Goal: Transaction & Acquisition: Download file/media

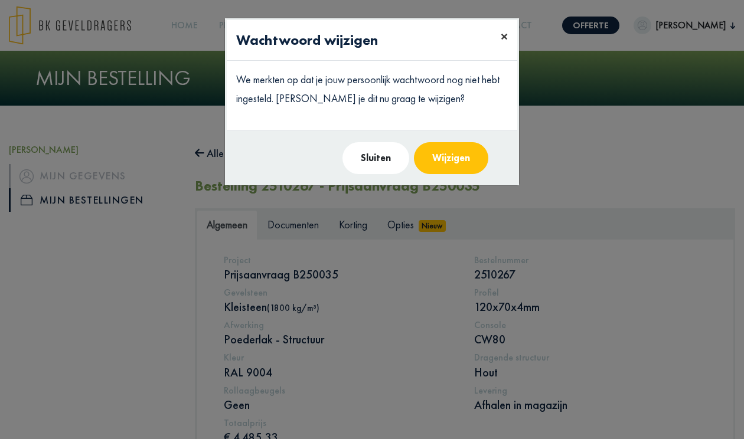
click at [501, 39] on span "×" at bounding box center [503, 36] width 7 height 18
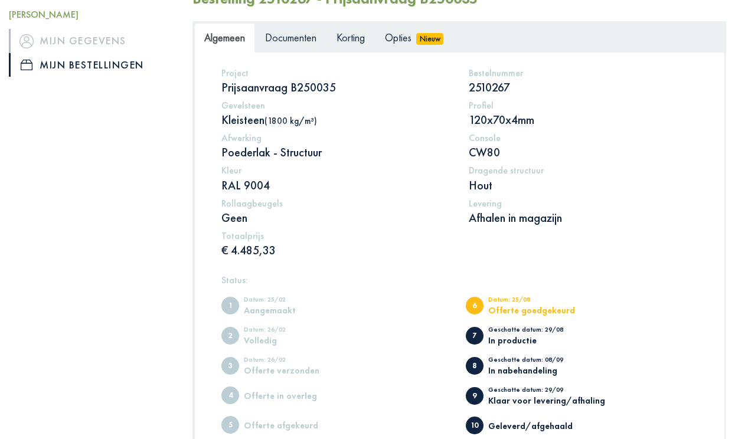
scroll to position [118, 0]
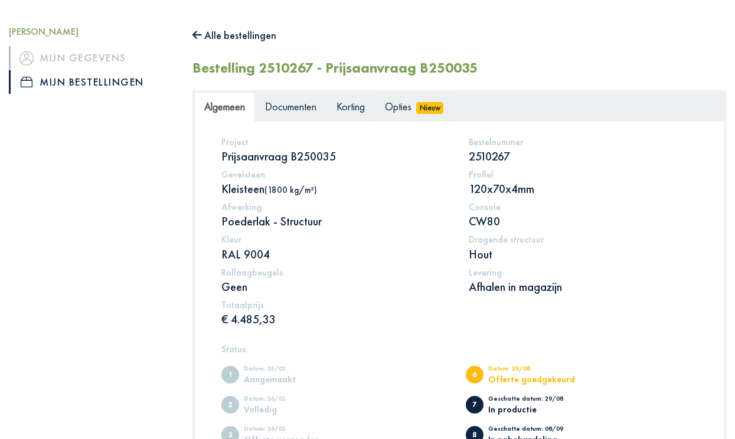
click at [427, 103] on span "Nieuw" at bounding box center [429, 108] width 27 height 12
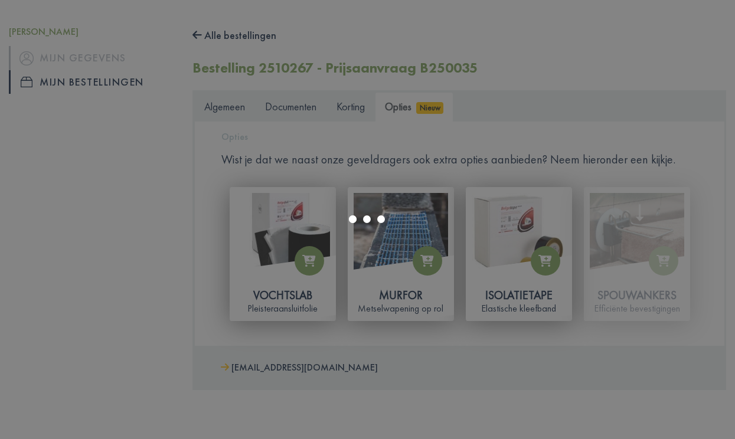
click at [298, 112] on div at bounding box center [367, 219] width 735 height 439
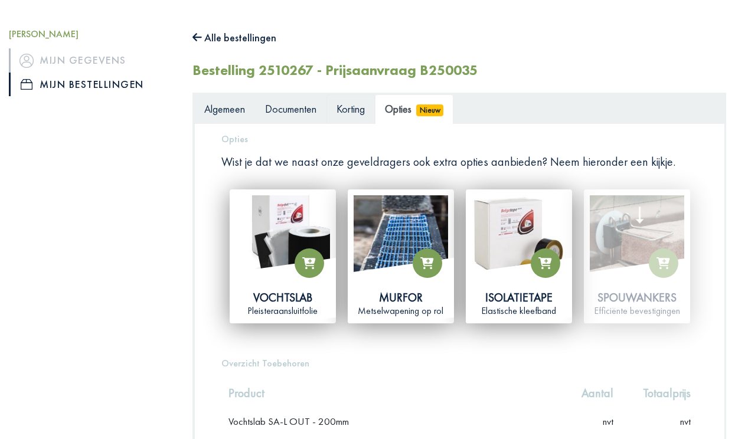
scroll to position [59, 0]
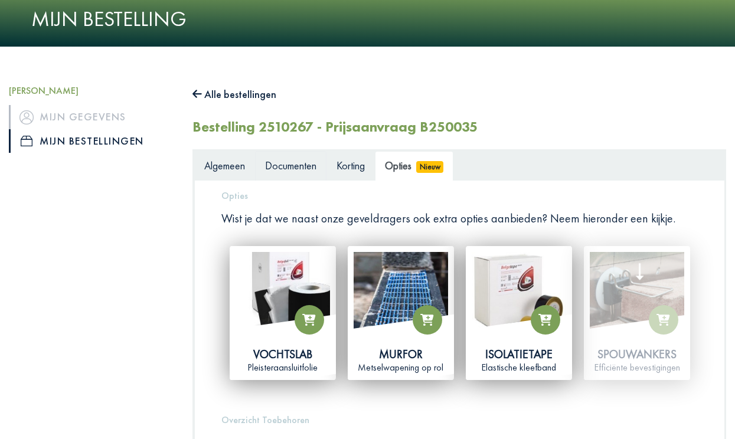
click at [292, 168] on span "Documenten" at bounding box center [290, 166] width 51 height 14
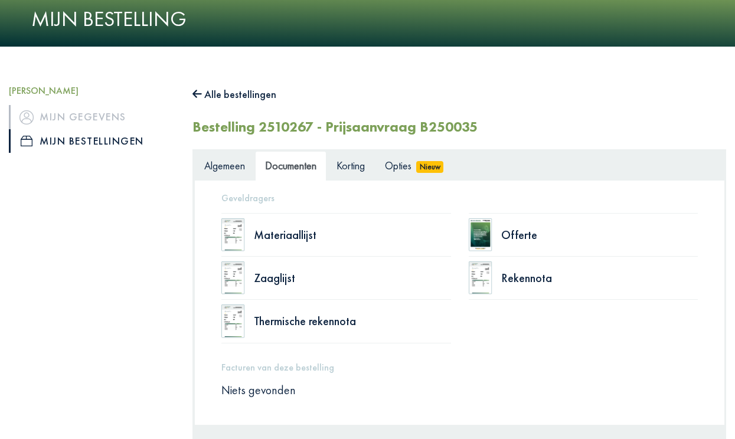
click at [493, 242] on div "Offerte" at bounding box center [583, 235] width 229 height 44
click at [503, 239] on div "Offerte" at bounding box center [599, 235] width 197 height 12
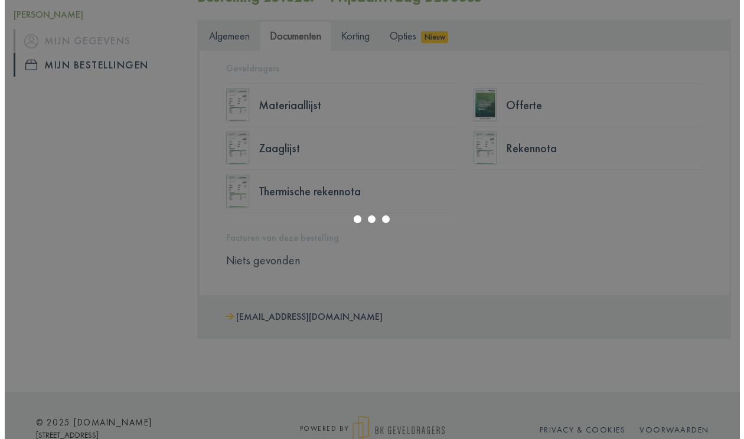
scroll to position [159, 0]
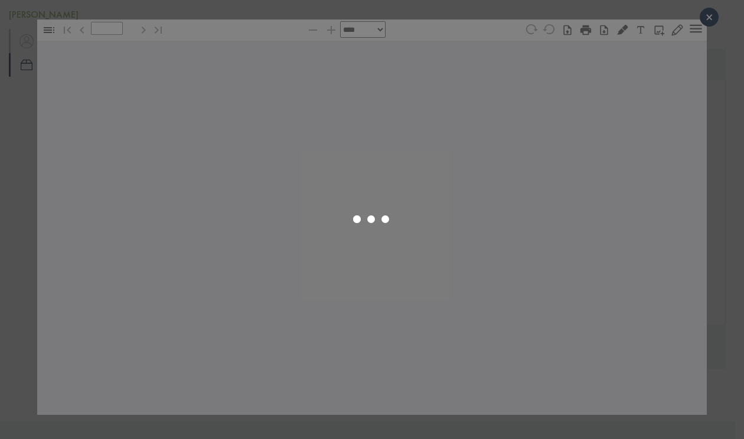
type input "*"
select select "****"
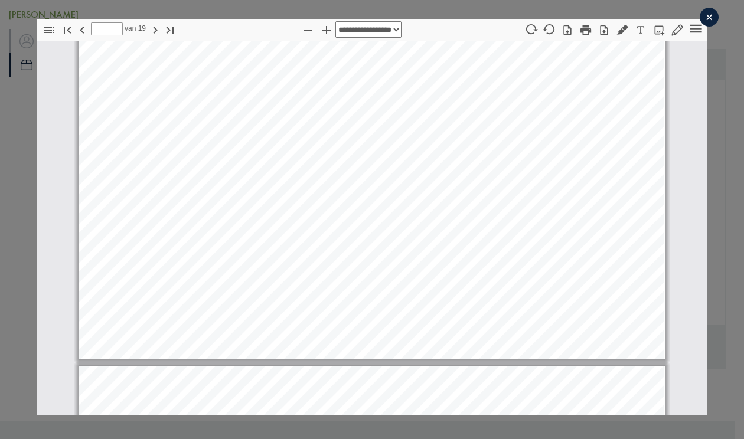
scroll to position [13836, 0]
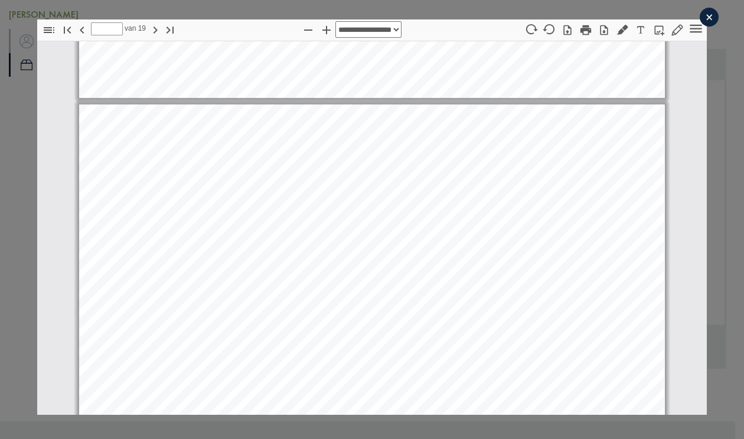
type input "**"
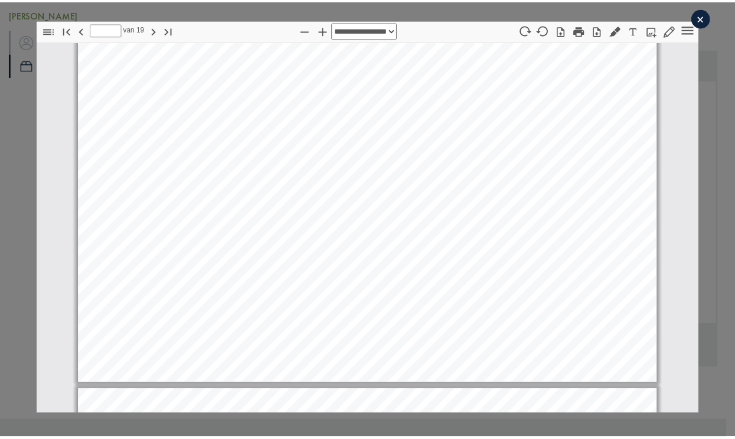
scroll to position [13831, 0]
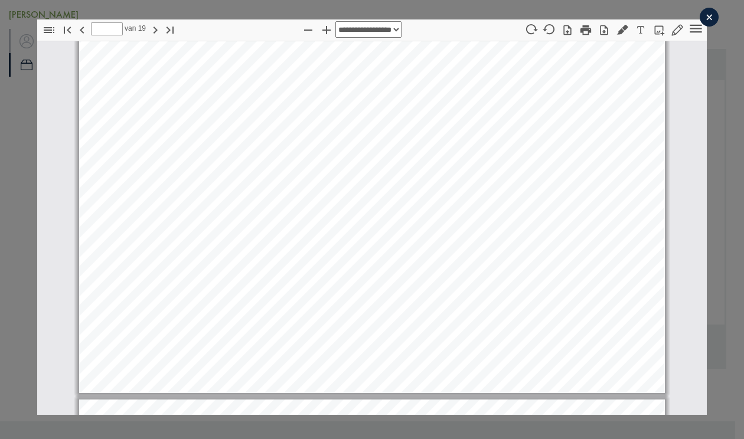
click at [700, 15] on div "×" at bounding box center [708, 17] width 19 height 19
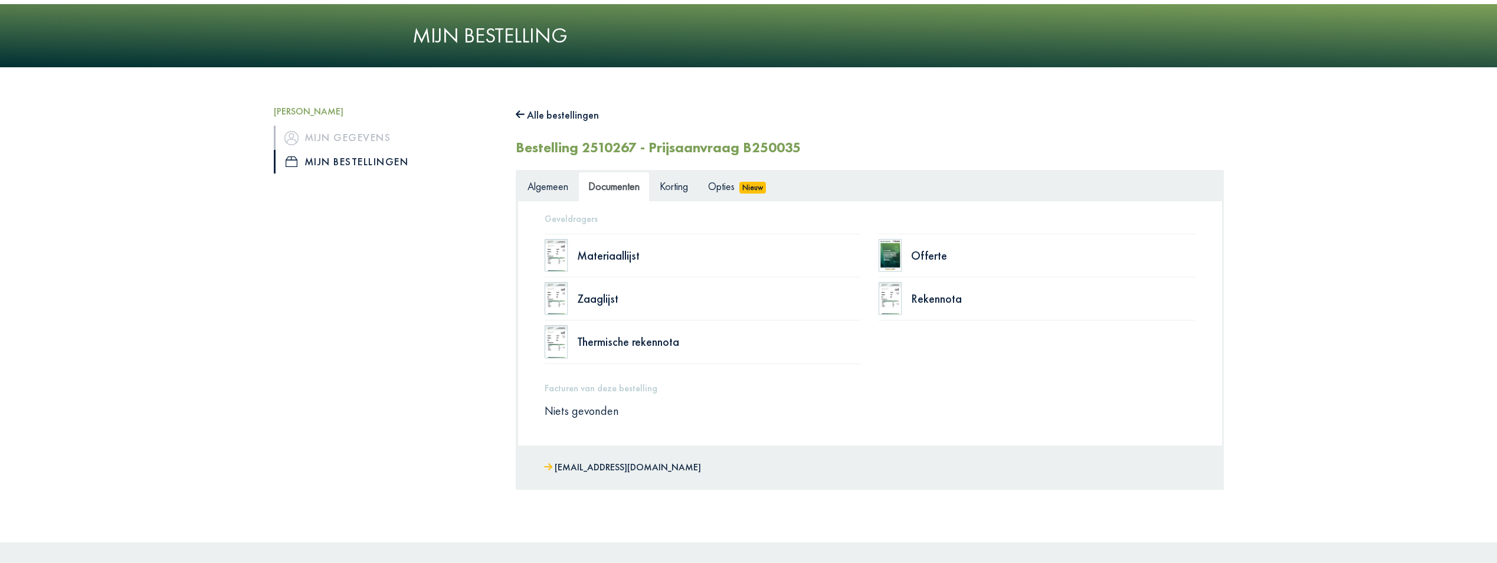
scroll to position [44, 0]
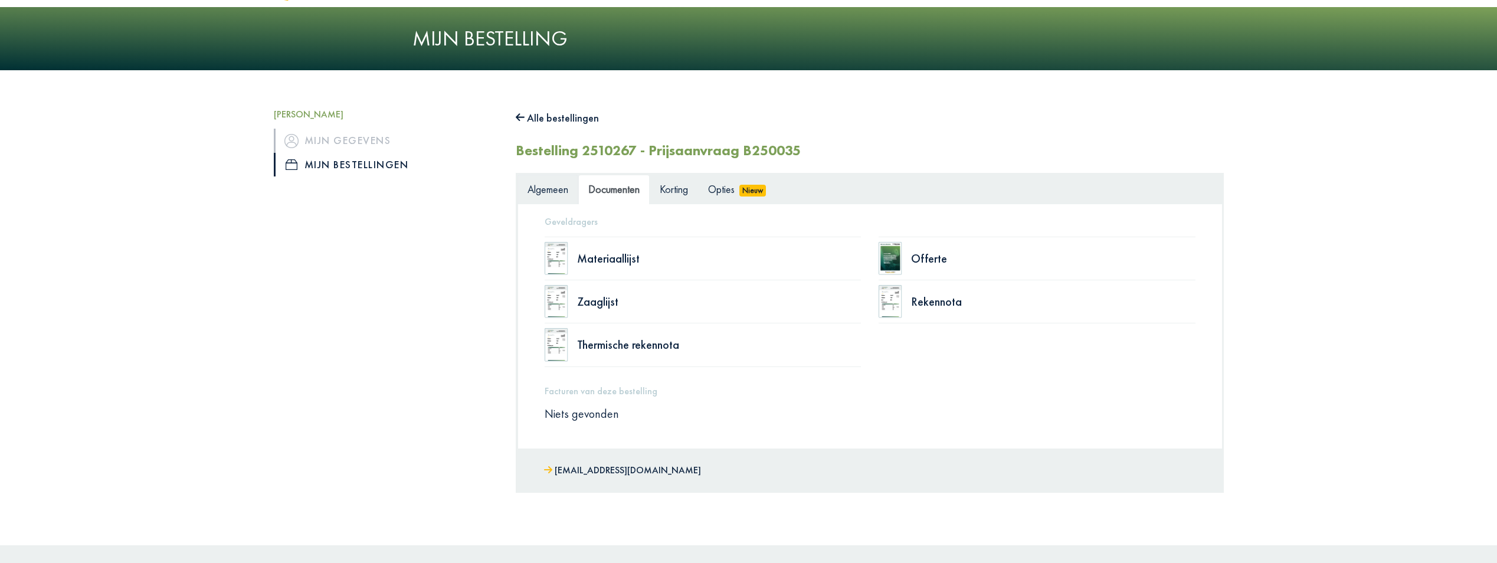
click at [534, 186] on span "Algemeen" at bounding box center [548, 189] width 41 height 14
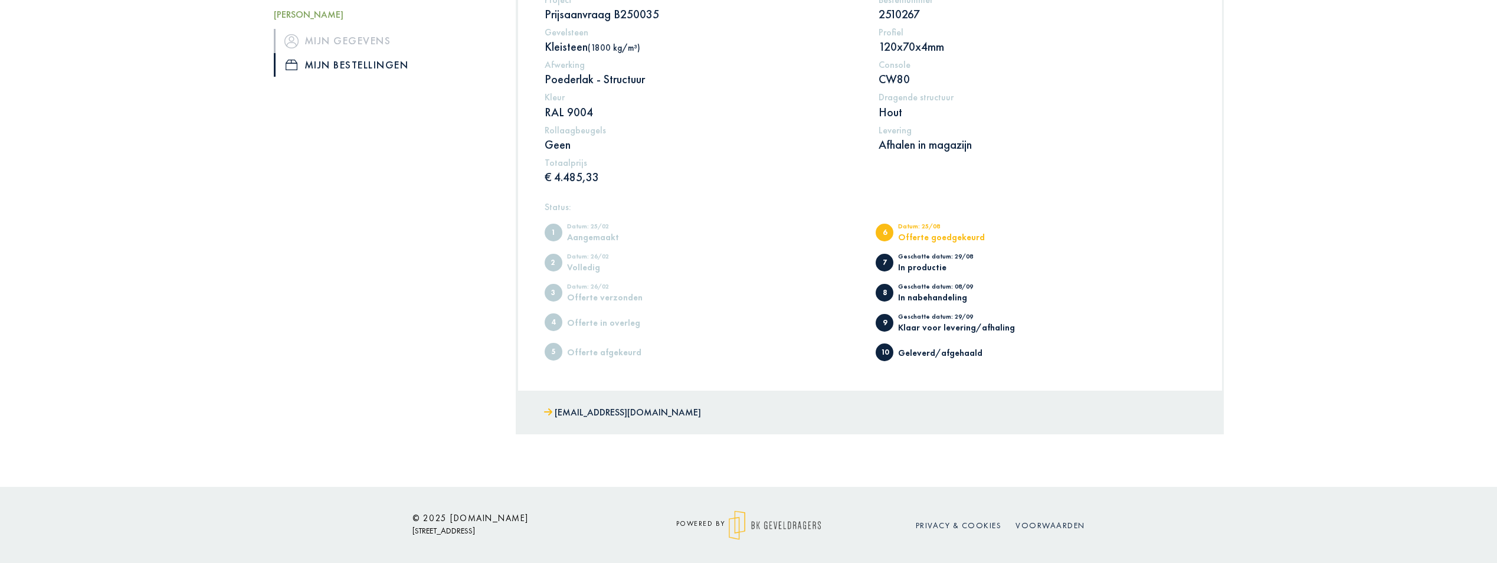
scroll to position [269, 0]
click at [556, 231] on span "1" at bounding box center [554, 232] width 18 height 18
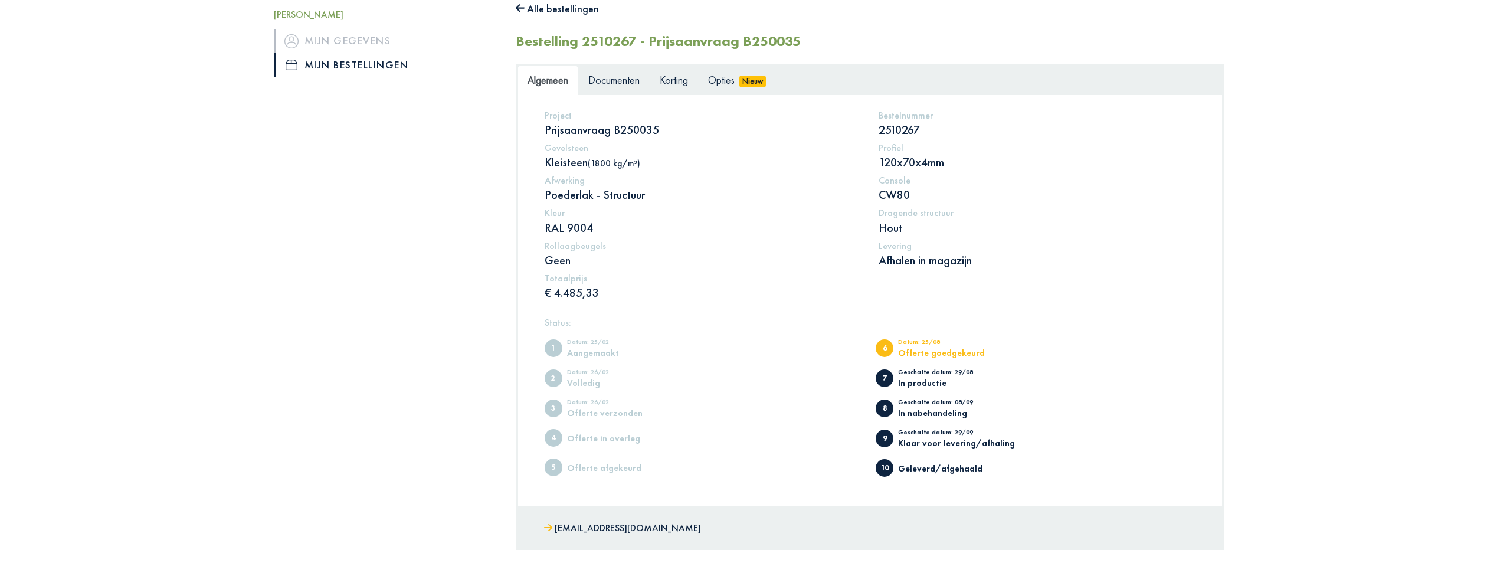
scroll to position [0, 0]
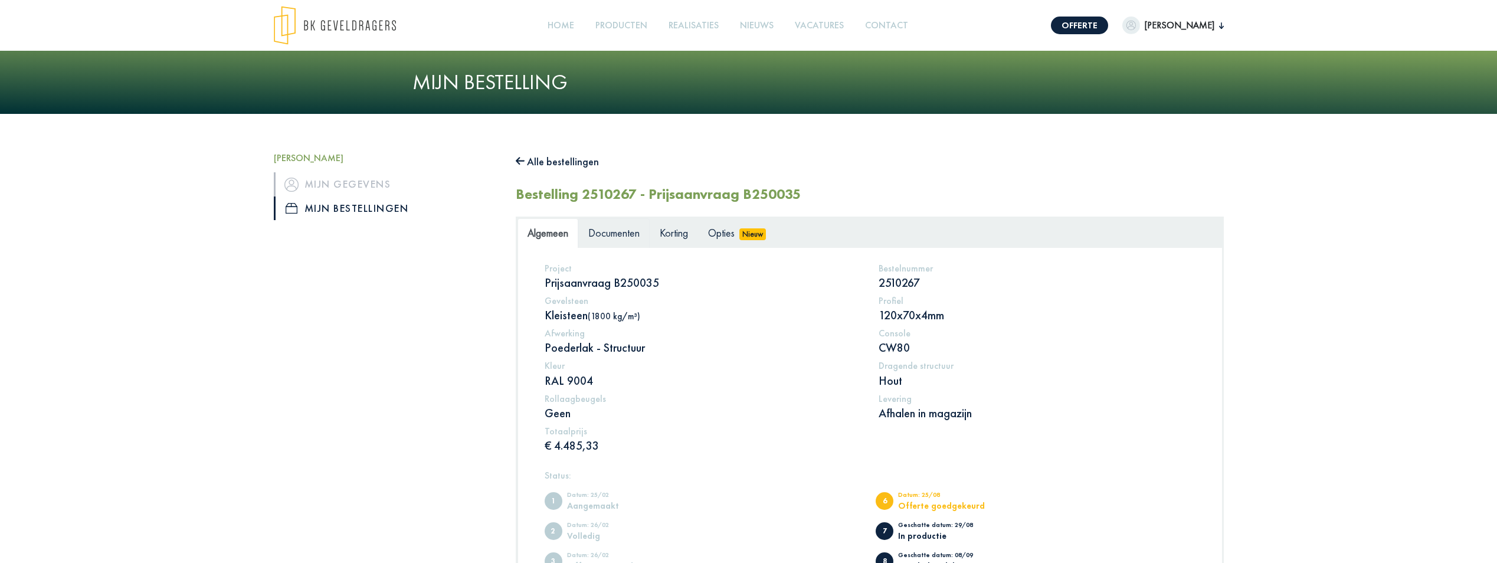
click at [602, 233] on span "Documenten" at bounding box center [613, 233] width 51 height 14
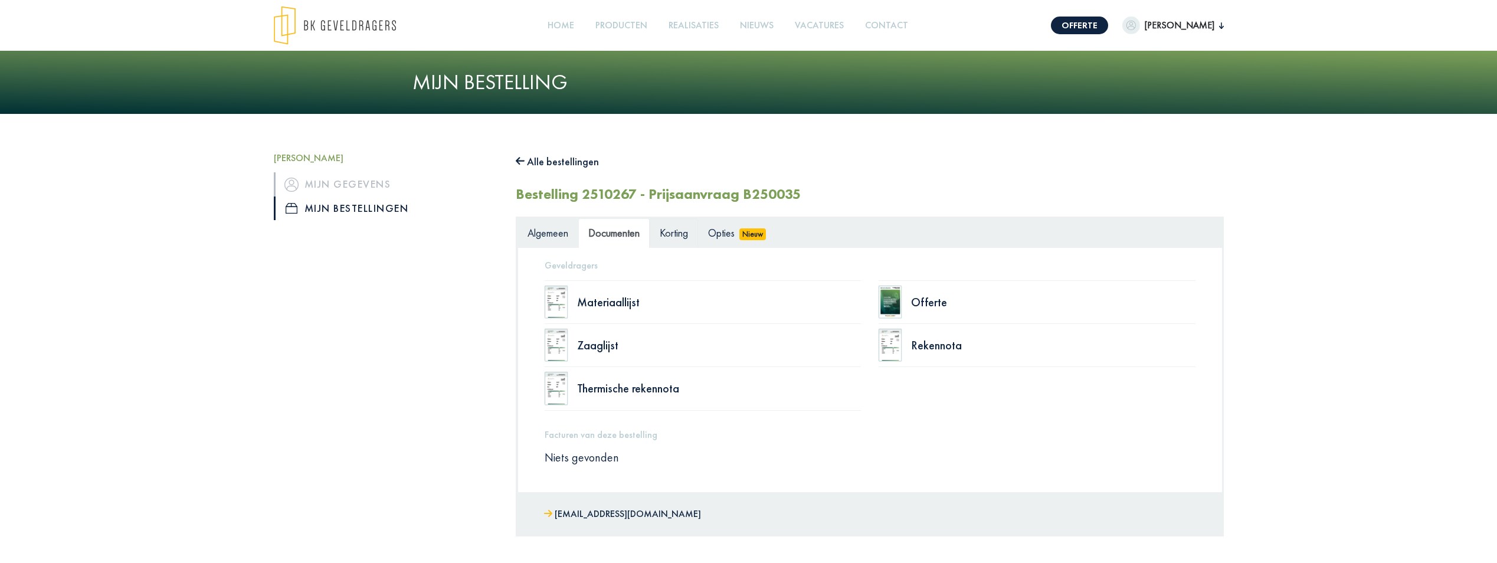
click at [677, 241] on link "Korting" at bounding box center [674, 233] width 48 height 30
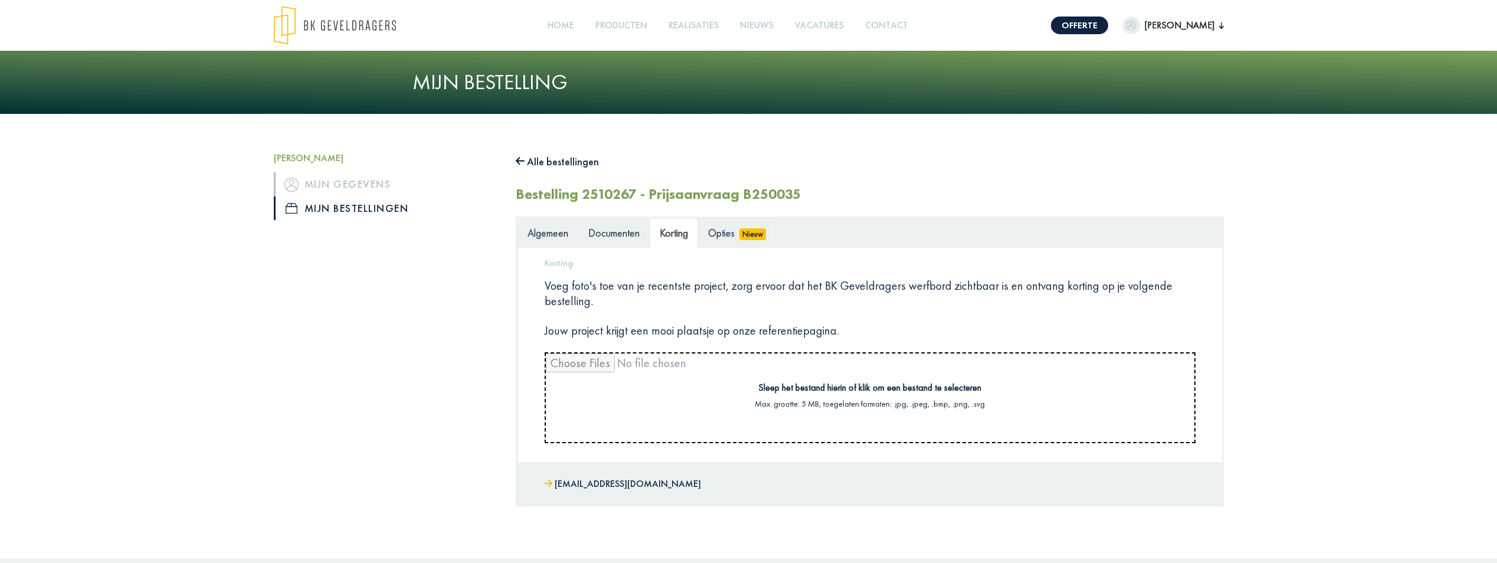
click at [726, 237] on span "Opties" at bounding box center [721, 233] width 27 height 14
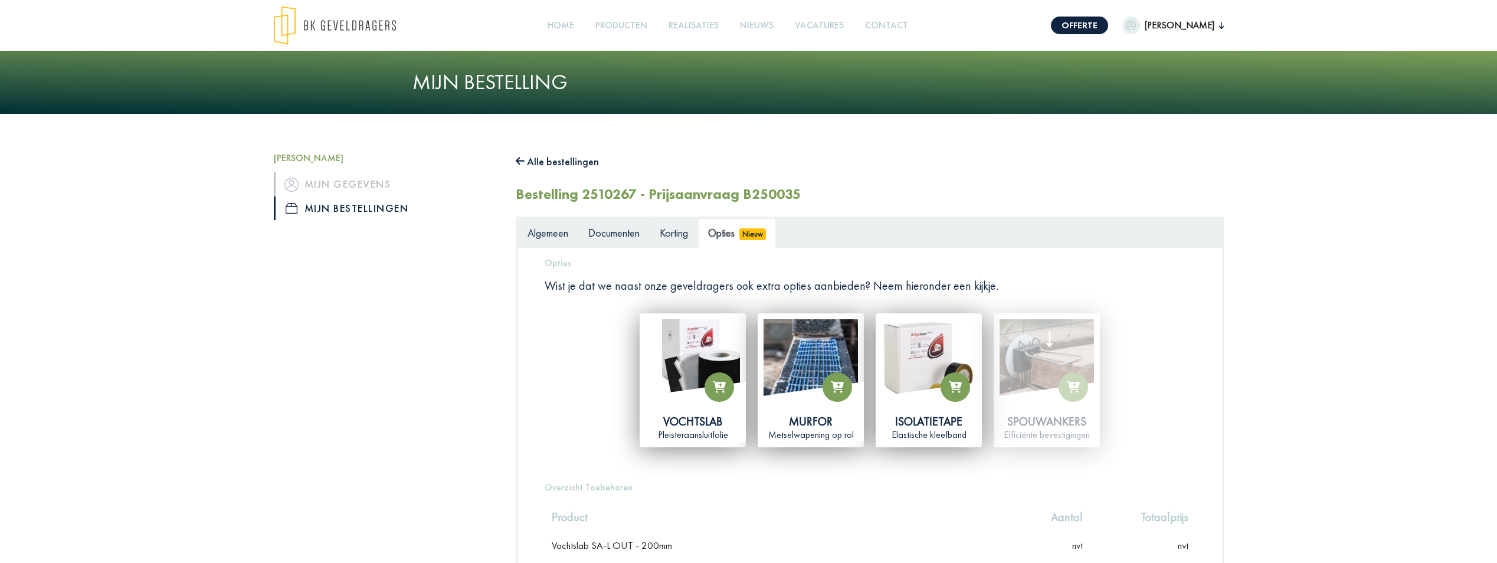
click at [643, 240] on link "Documenten" at bounding box center [613, 233] width 71 height 30
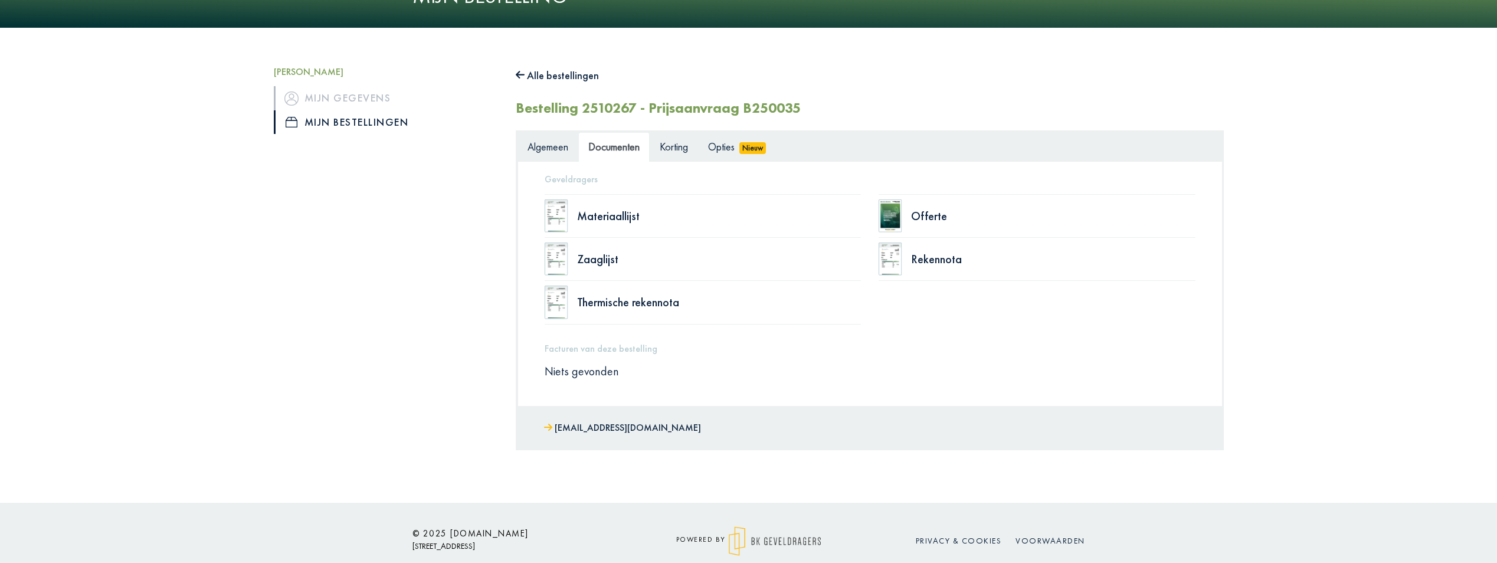
scroll to position [103, 0]
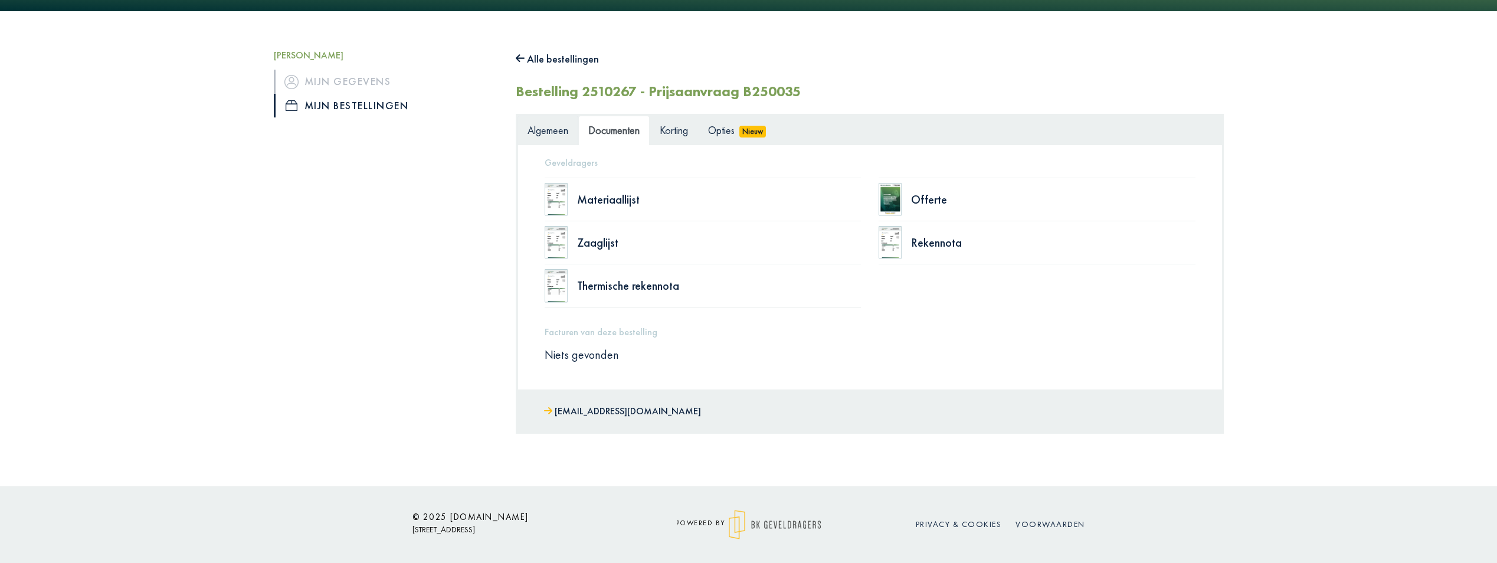
click at [528, 138] on link "Algemeen" at bounding box center [548, 131] width 61 height 30
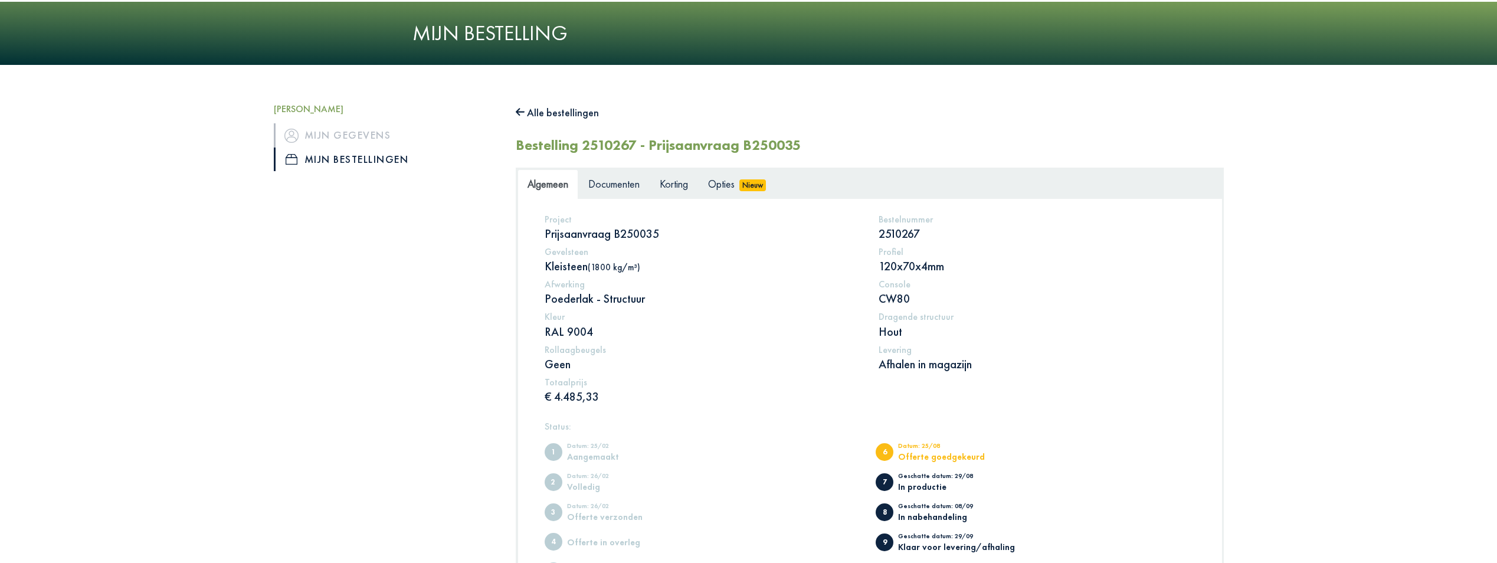
scroll to position [118, 0]
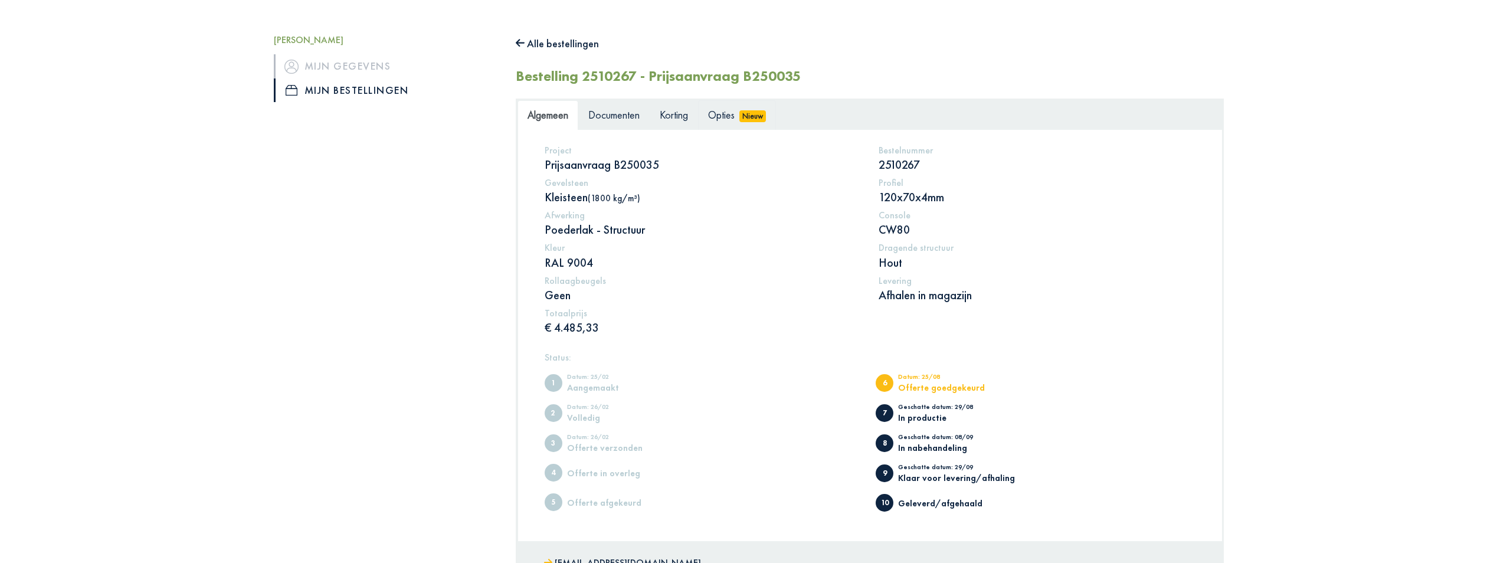
click at [713, 126] on link "Opties Nieuw" at bounding box center [737, 115] width 78 height 30
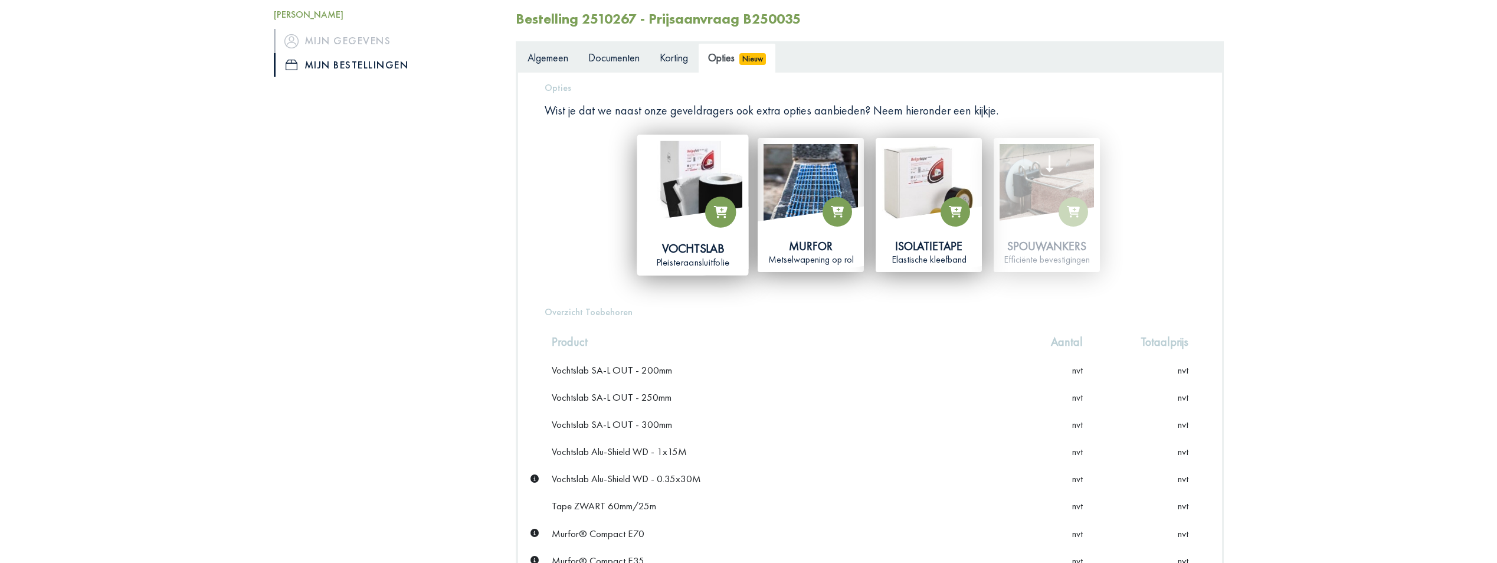
scroll to position [177, 0]
click at [683, 50] on span "Korting" at bounding box center [674, 56] width 28 height 14
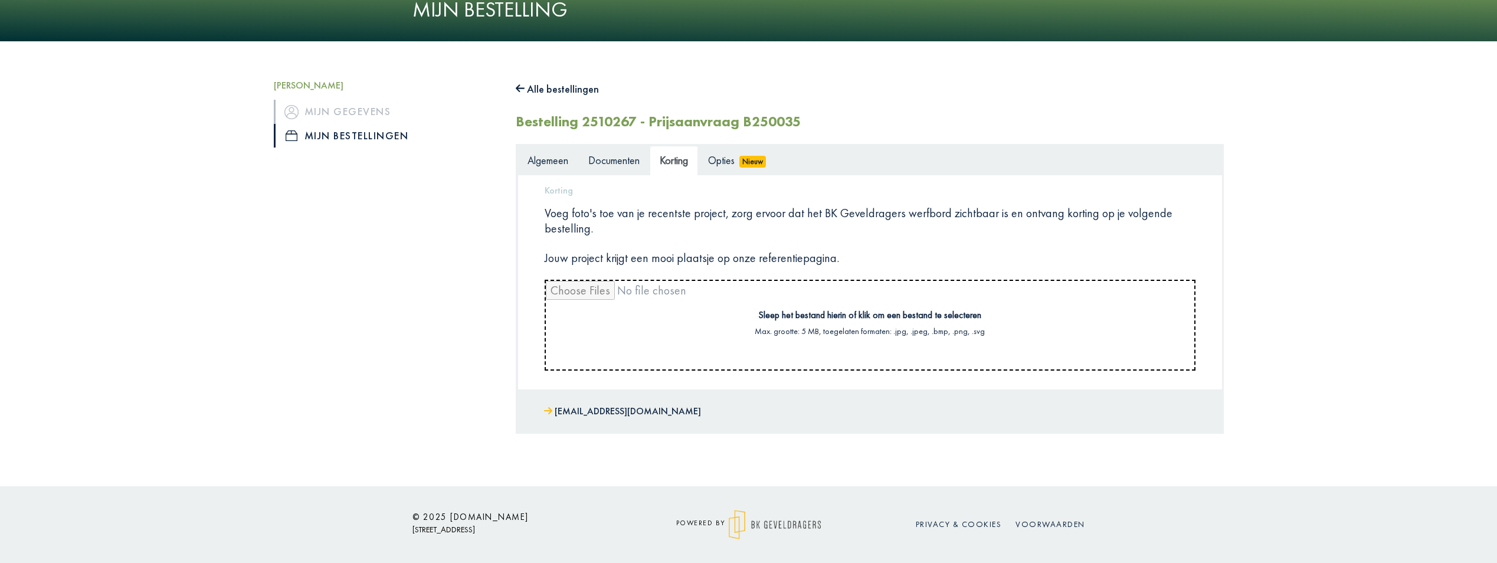
scroll to position [73, 0]
click at [637, 164] on span "Documenten" at bounding box center [613, 160] width 51 height 14
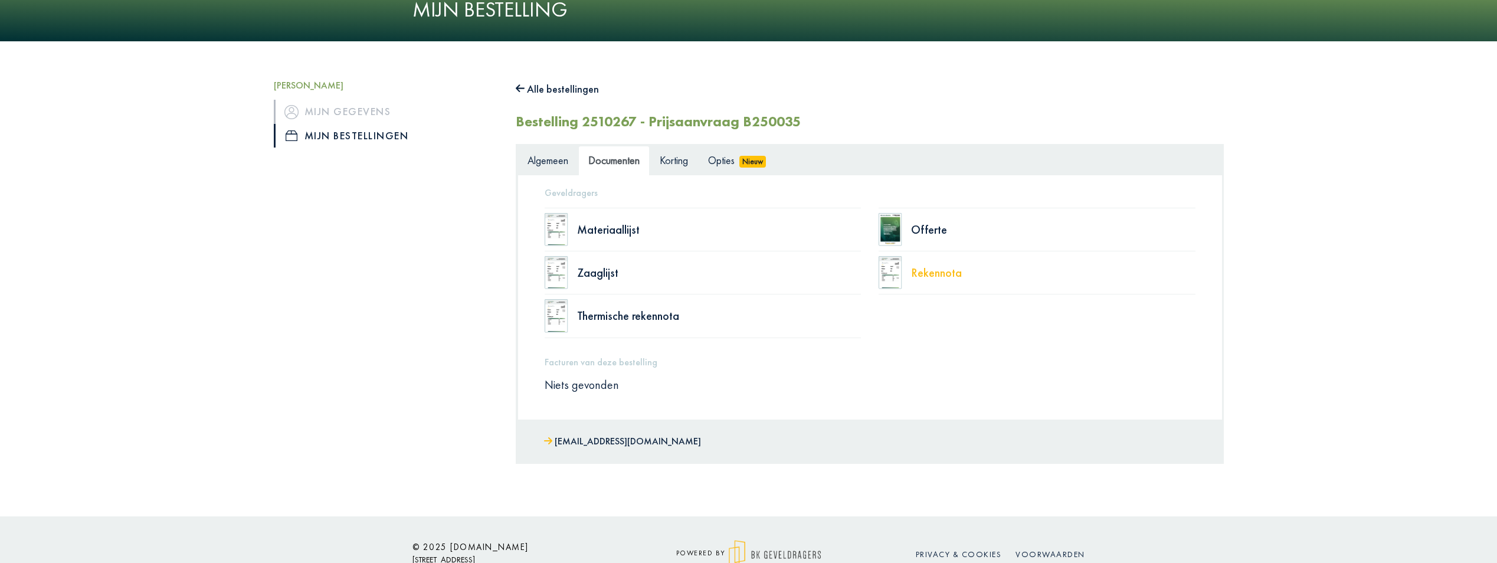
click at [743, 279] on div "Rekennota" at bounding box center [1053, 273] width 284 height 12
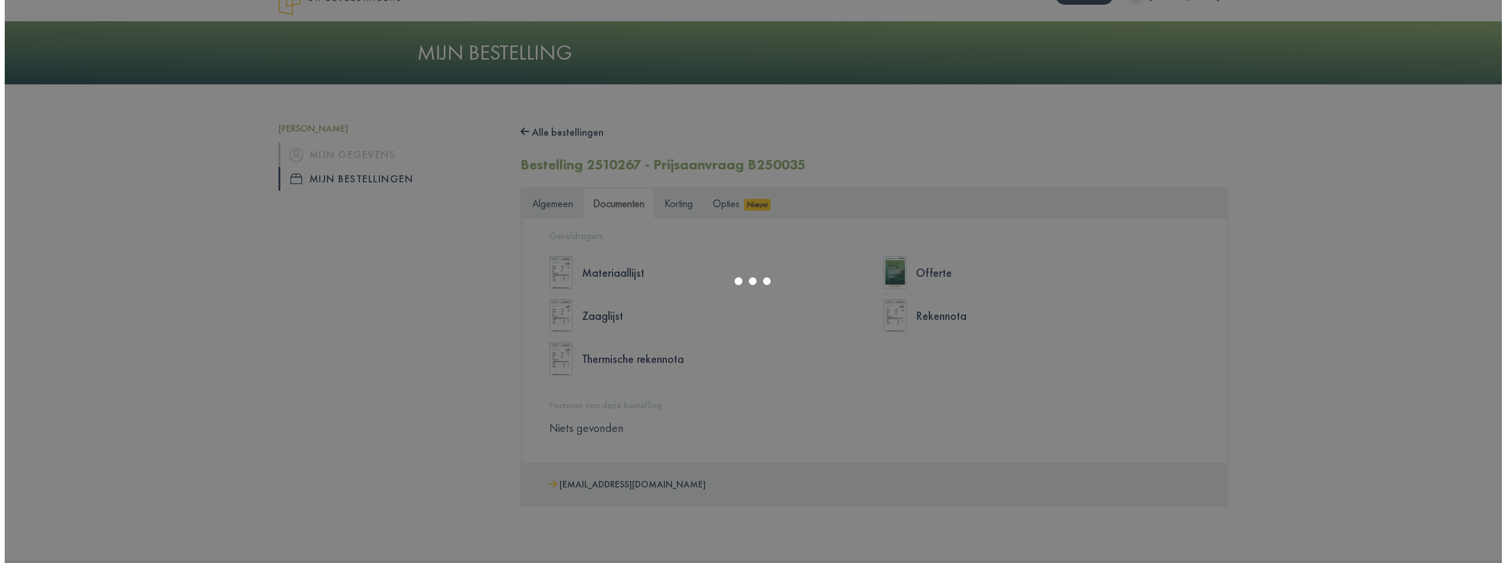
scroll to position [59, 0]
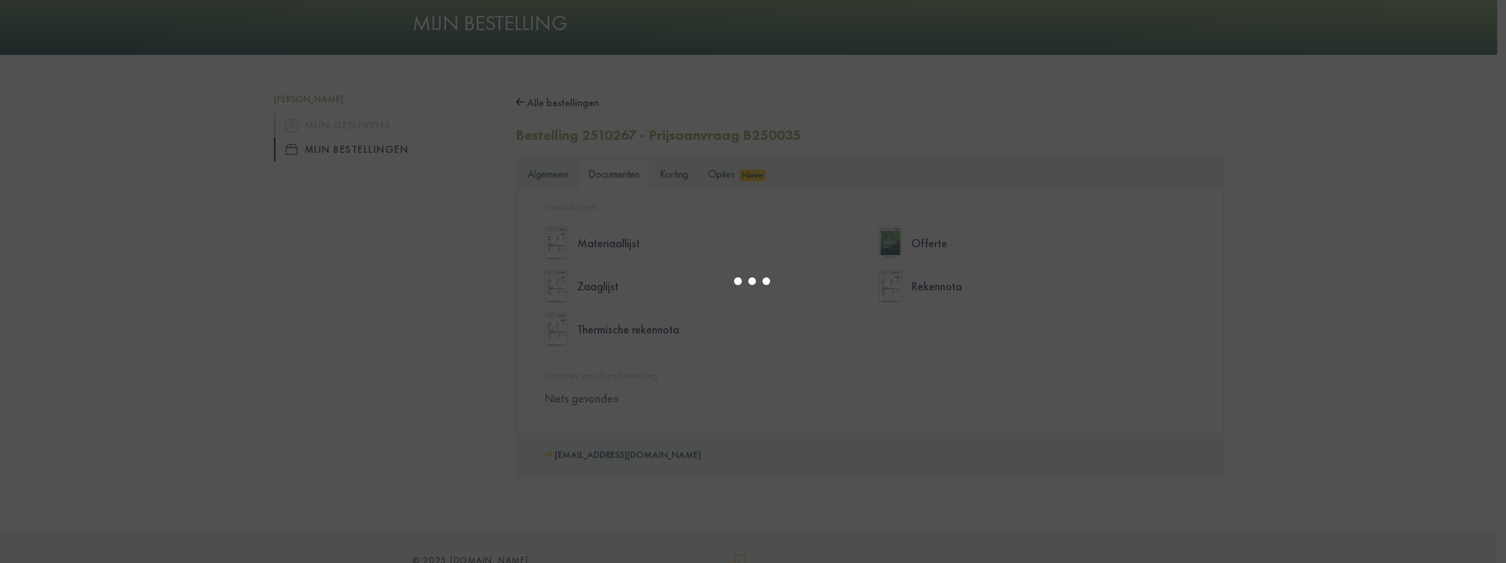
select select "****"
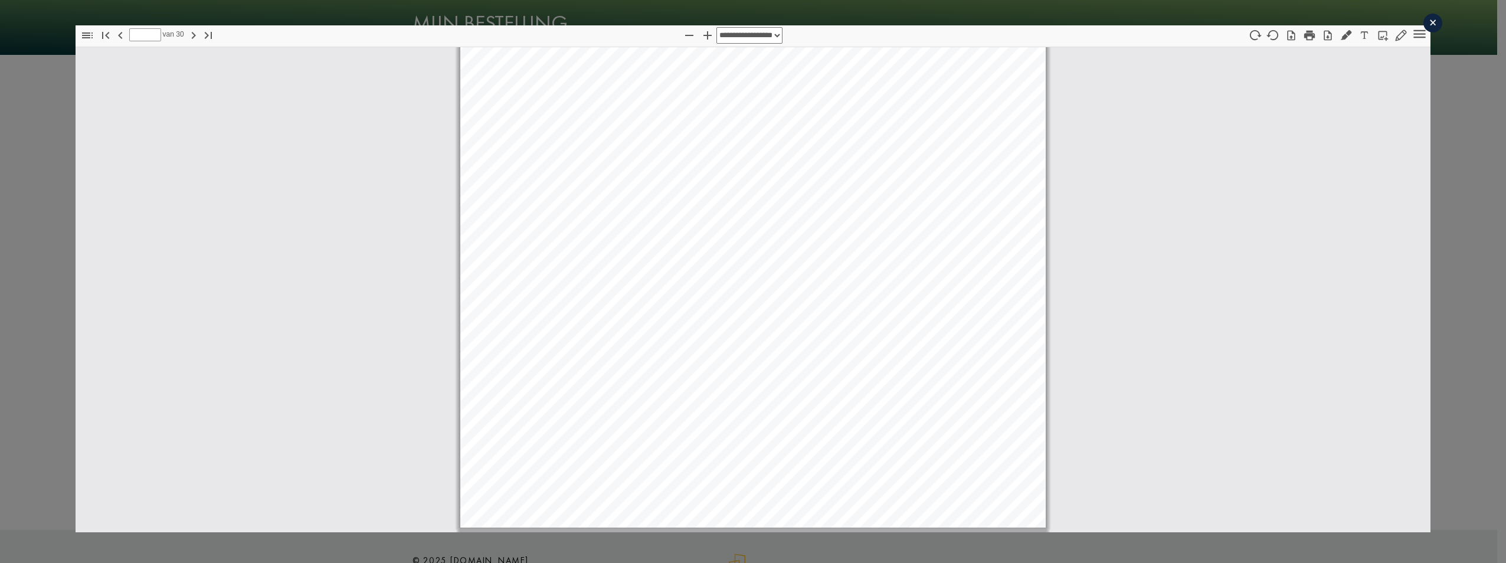
scroll to position [9566, 0]
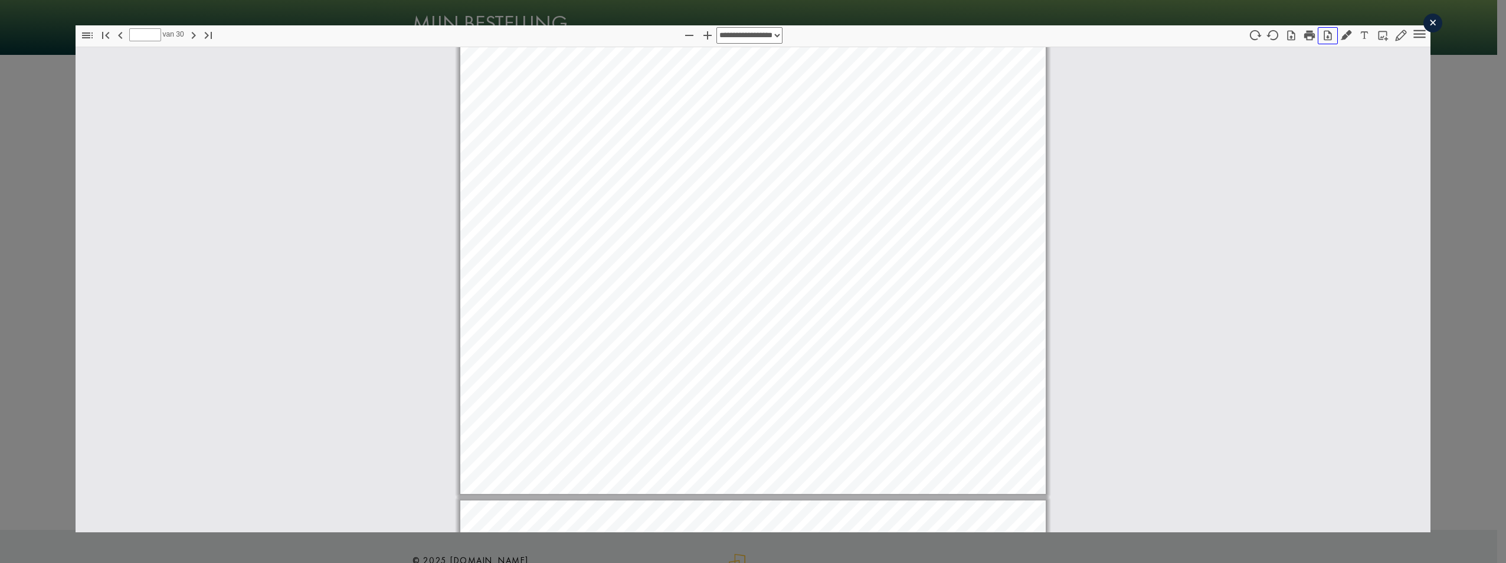
click at [743, 38] on icon "button" at bounding box center [1328, 36] width 12 height 12
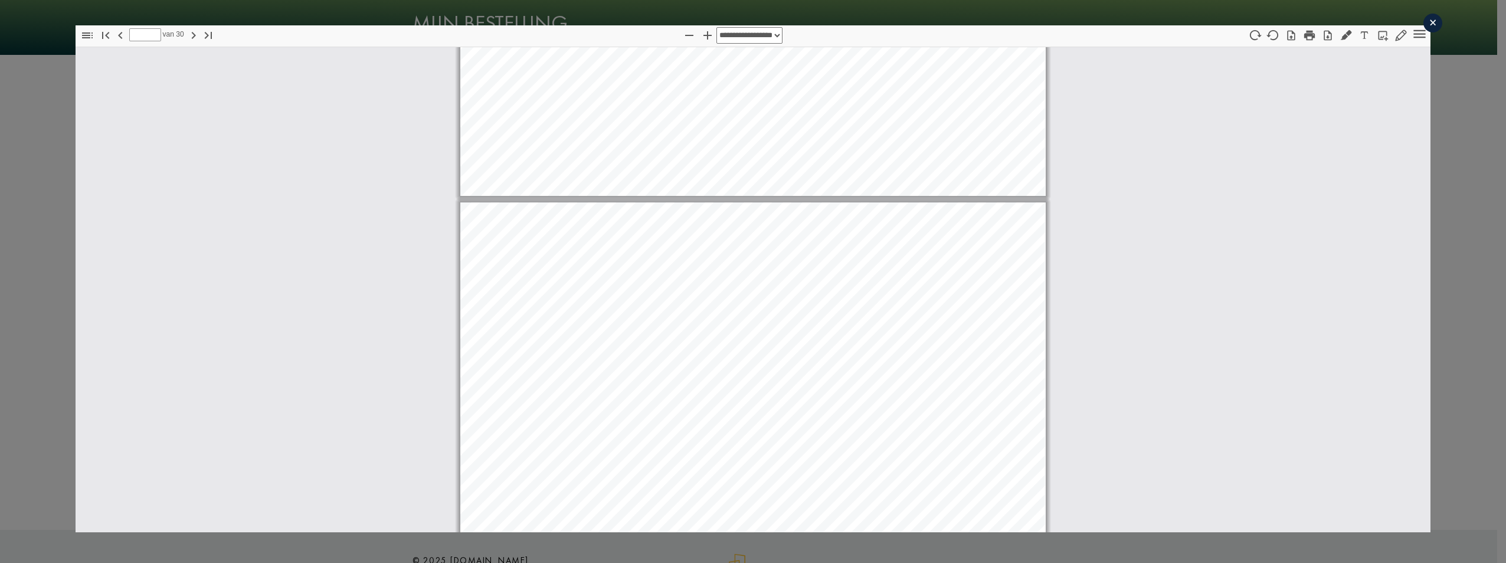
type input "*"
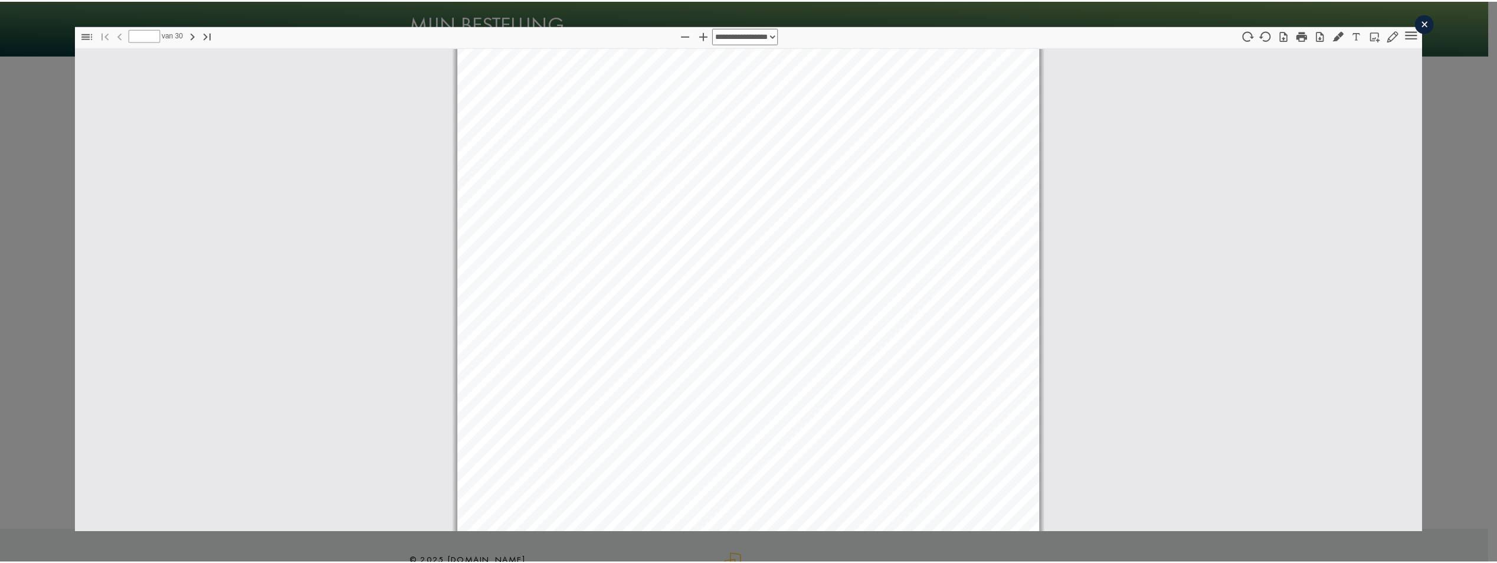
scroll to position [0, 0]
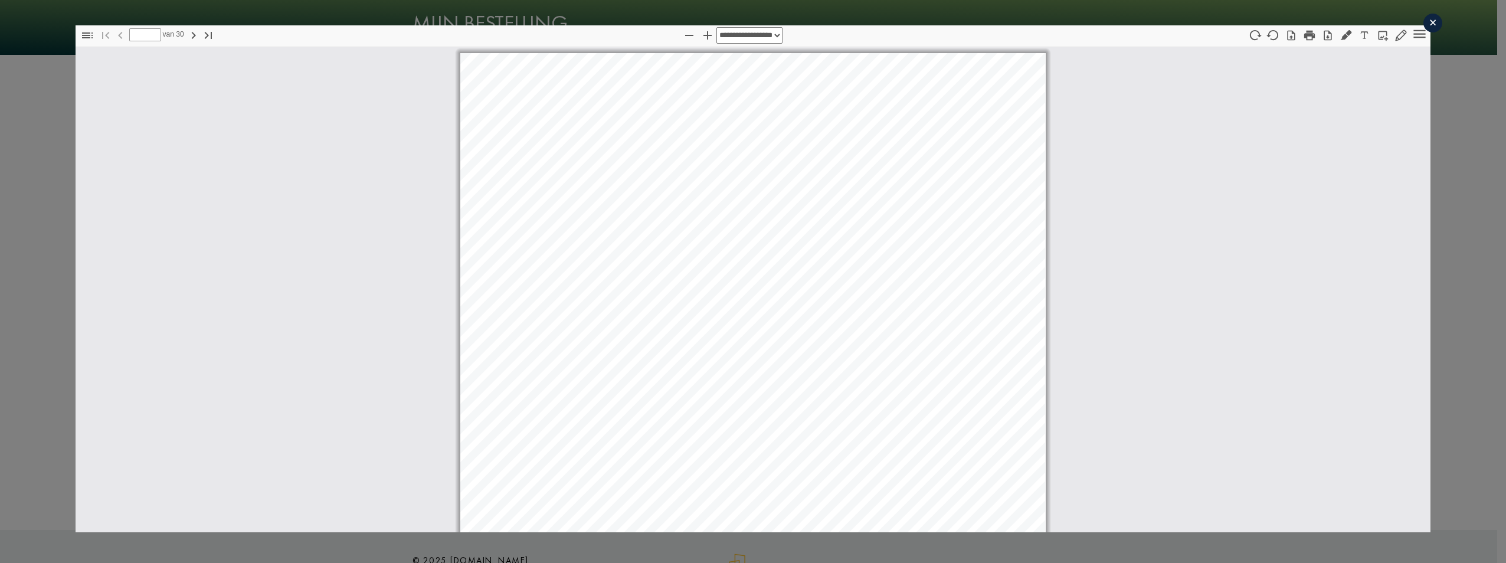
drag, startPoint x: 1132, startPoint y: 290, endPoint x: 1139, endPoint y: 147, distance: 143.0
click at [743, 21] on div "×" at bounding box center [1432, 23] width 19 height 19
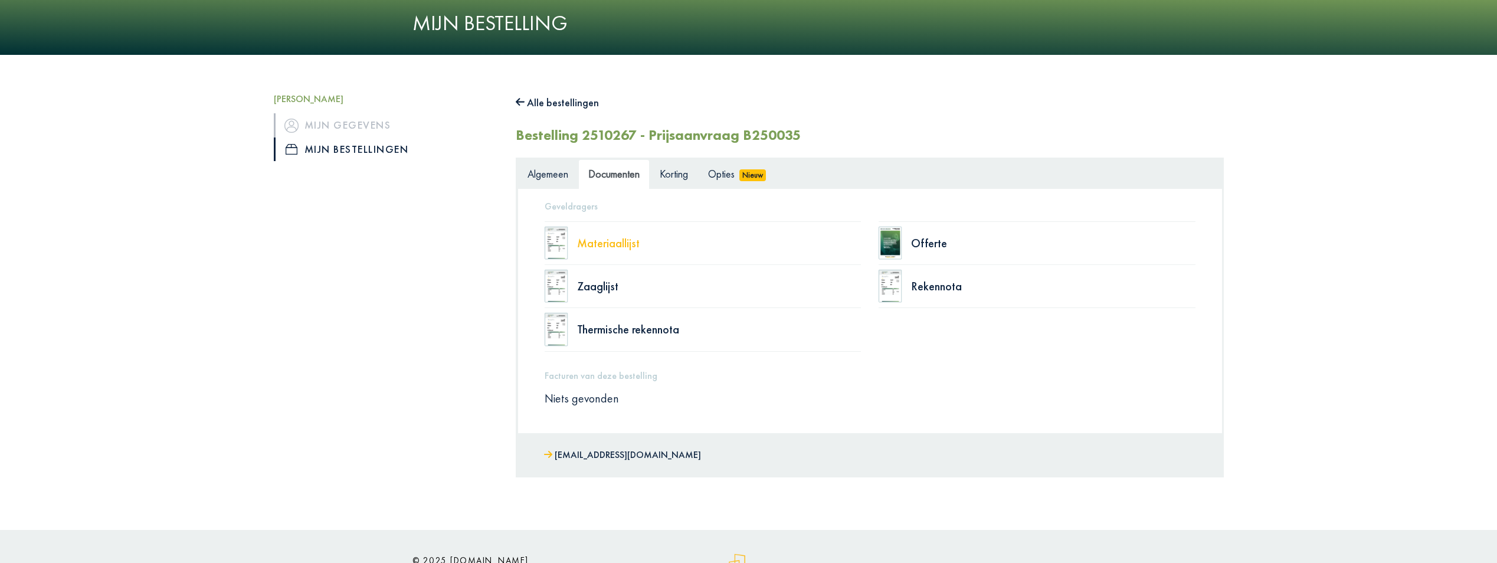
click at [616, 237] on div "Materiaallijst" at bounding box center [719, 243] width 284 height 12
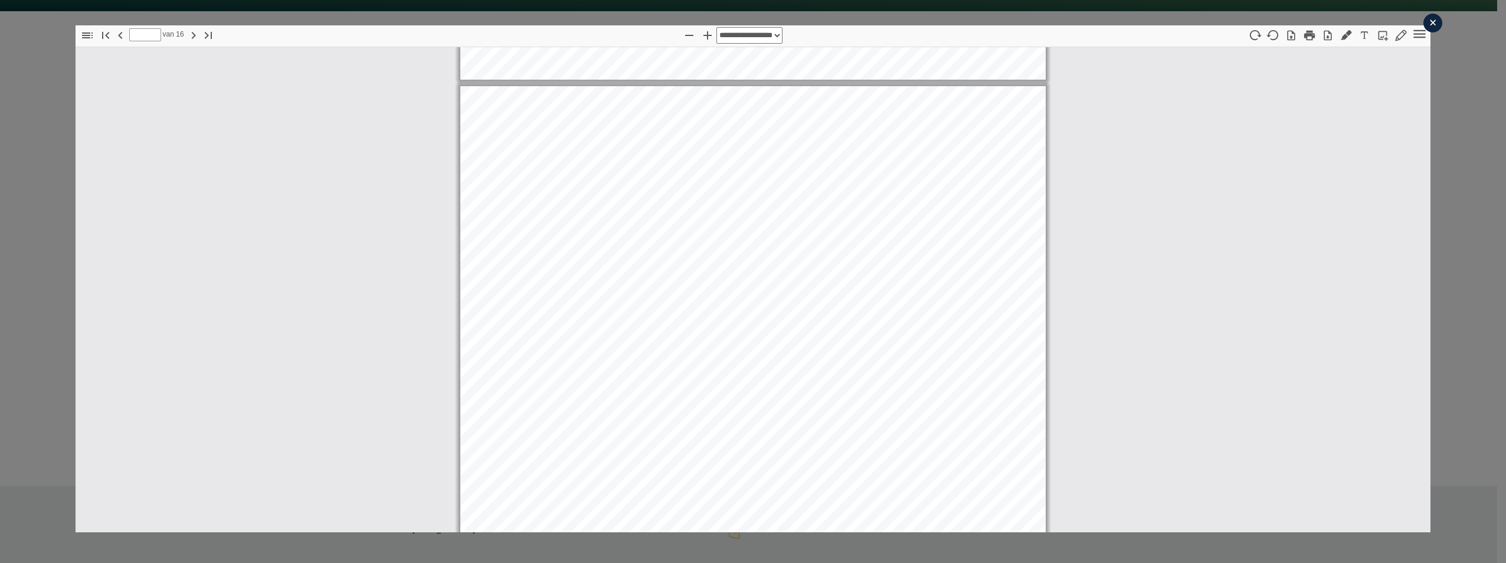
scroll to position [8327, 0]
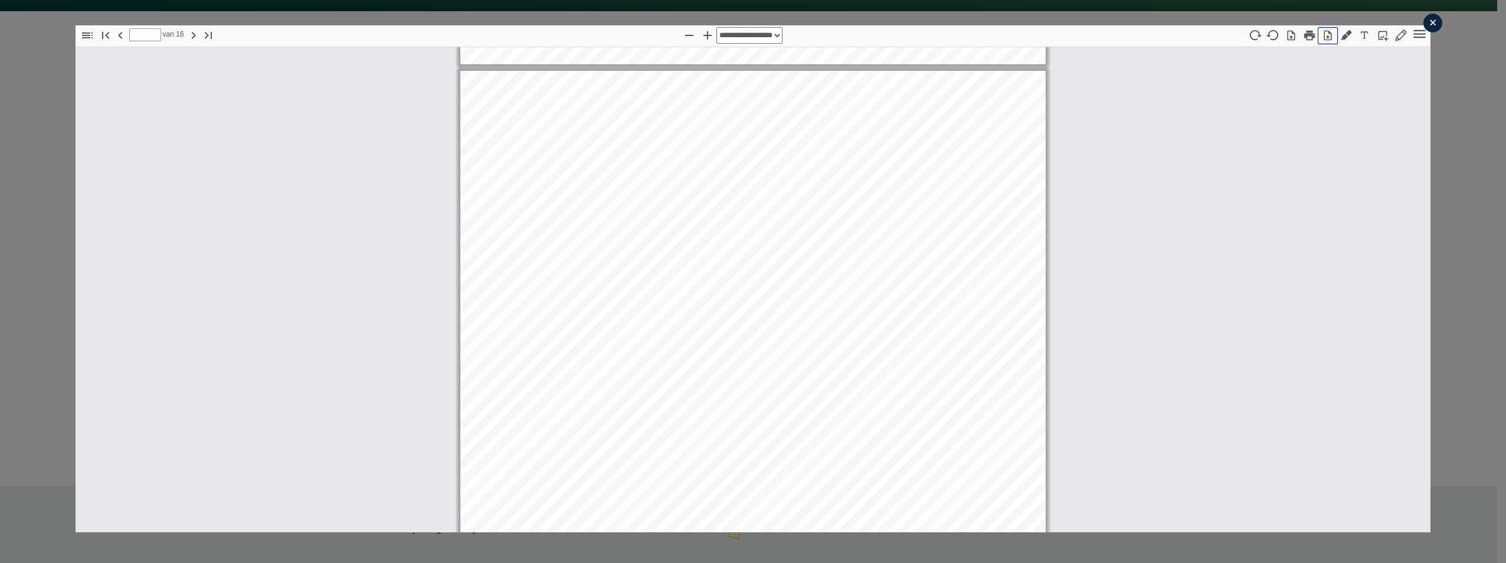
click at [743, 37] on icon "button" at bounding box center [1328, 36] width 8 height 10
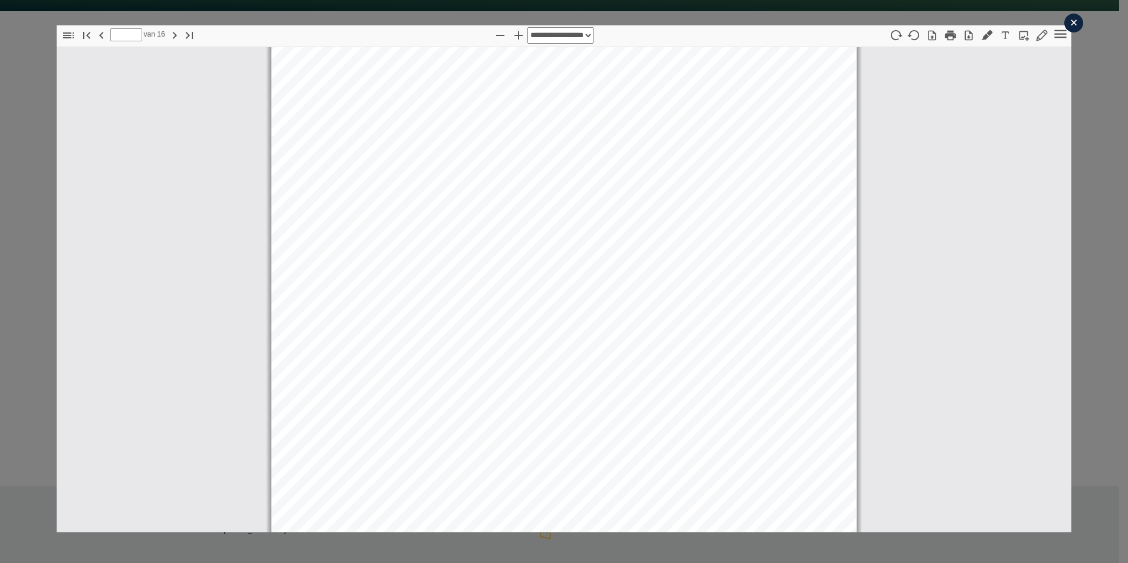
scroll to position [5947, 0]
type input "*"
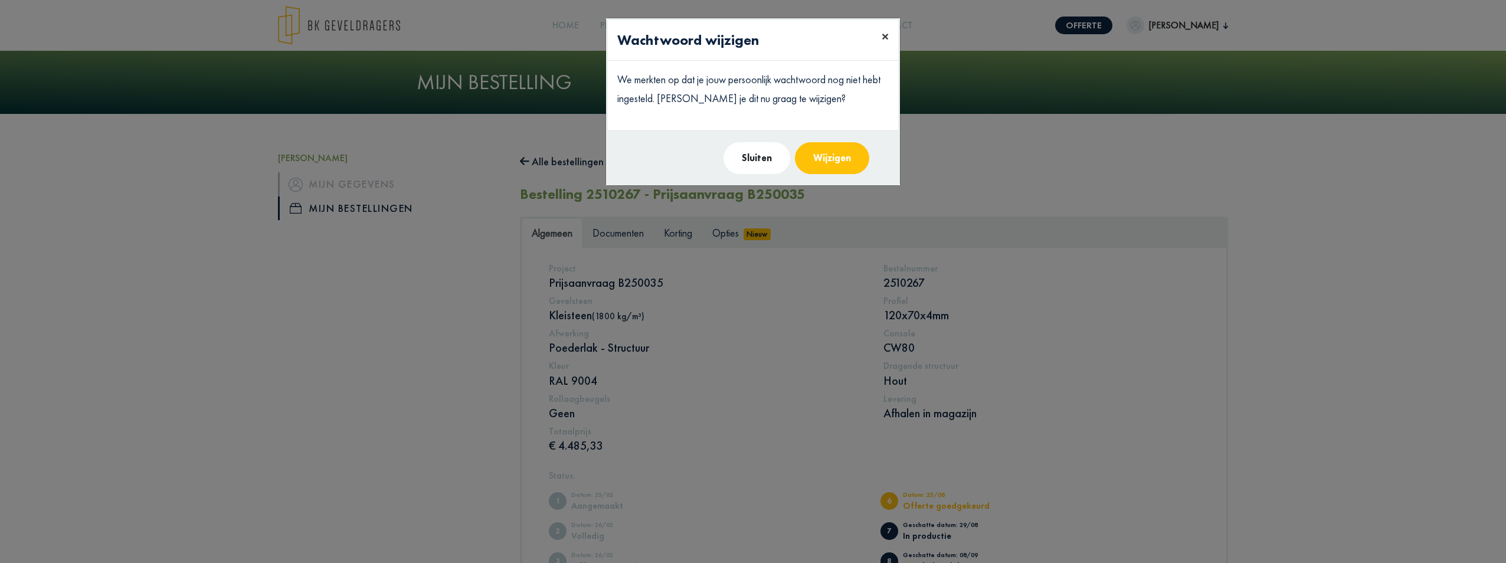
click at [880, 39] on button "×" at bounding box center [885, 36] width 26 height 33
